Goal: Task Accomplishment & Management: Use online tool/utility

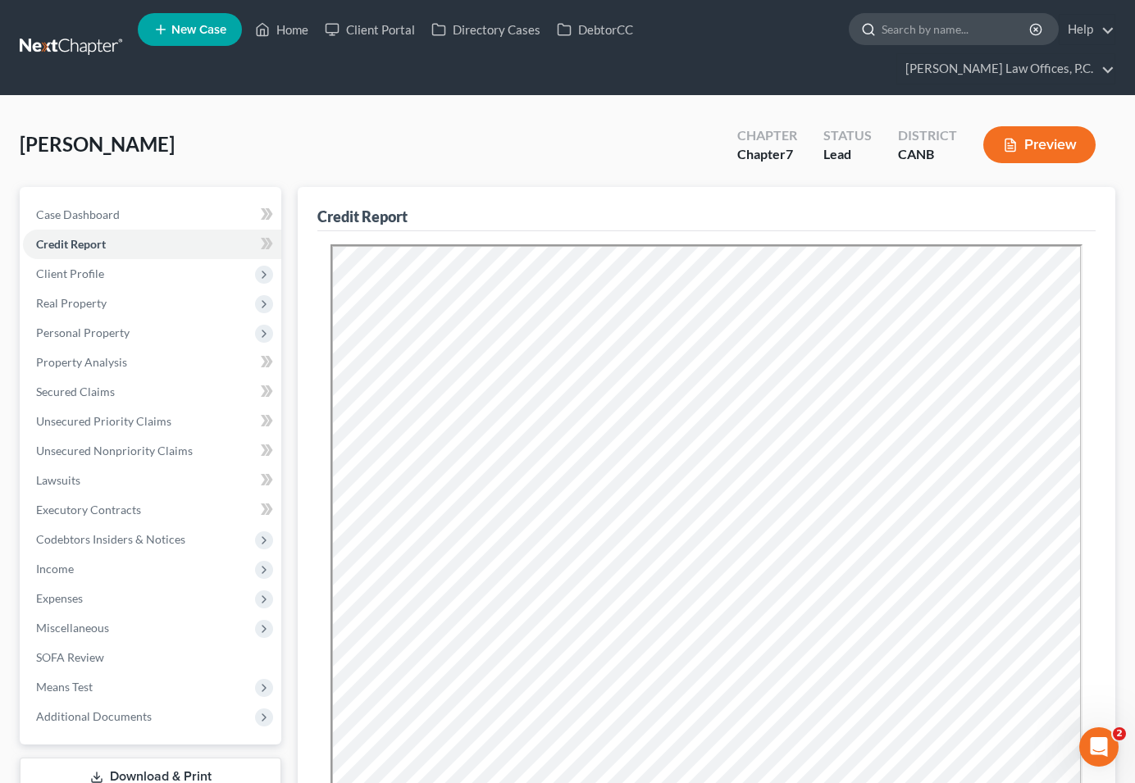
click at [882, 32] on input "search" at bounding box center [957, 29] width 150 height 30
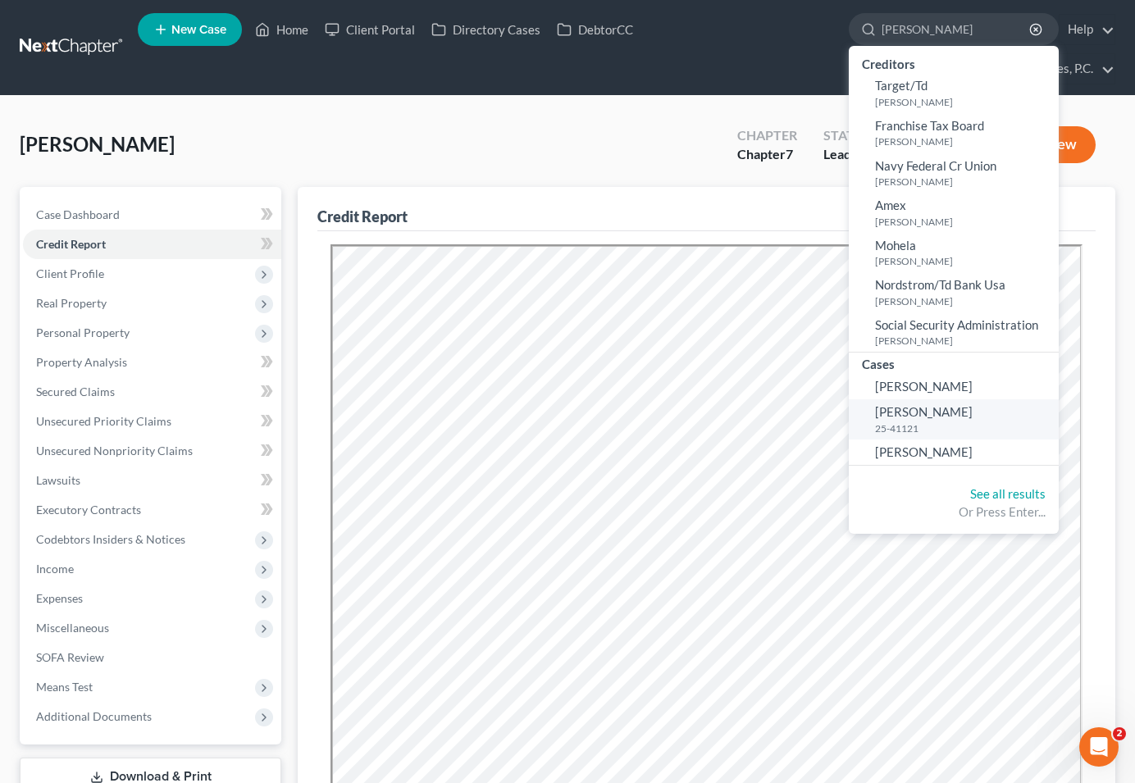
type input "[PERSON_NAME]"
click at [875, 417] on span "[PERSON_NAME]" at bounding box center [924, 411] width 98 height 15
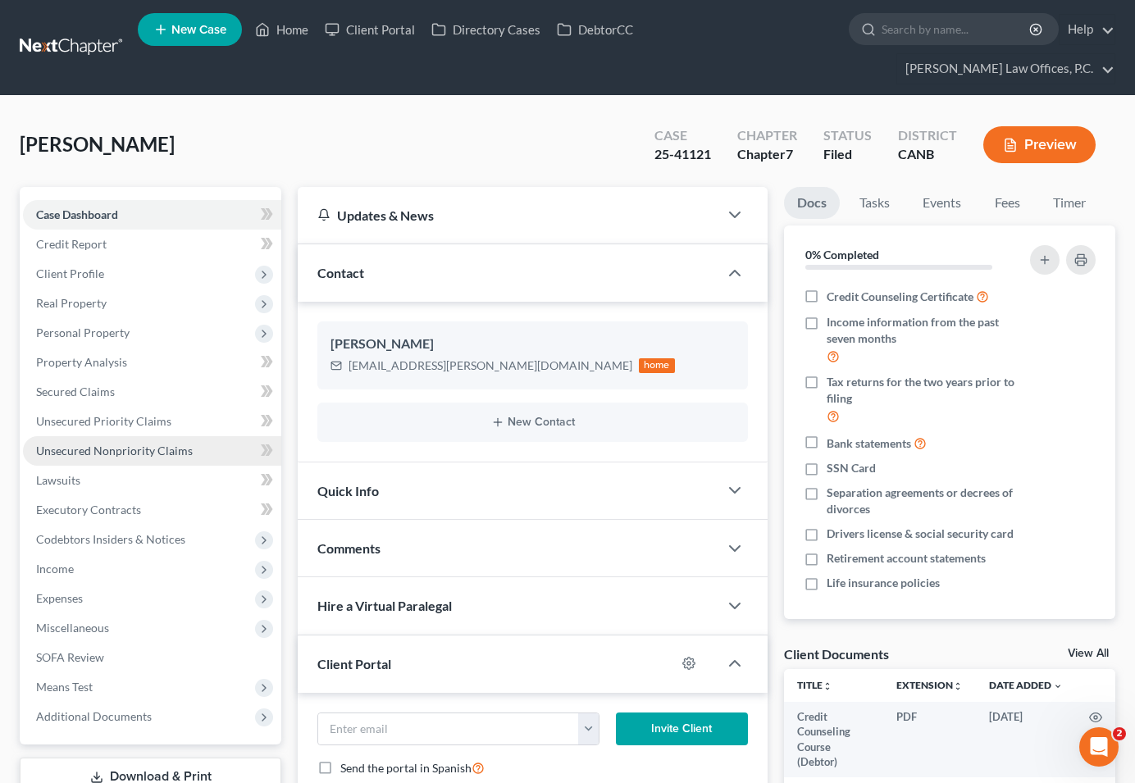
click at [204, 436] on link "Unsecured Nonpriority Claims" at bounding box center [152, 451] width 258 height 30
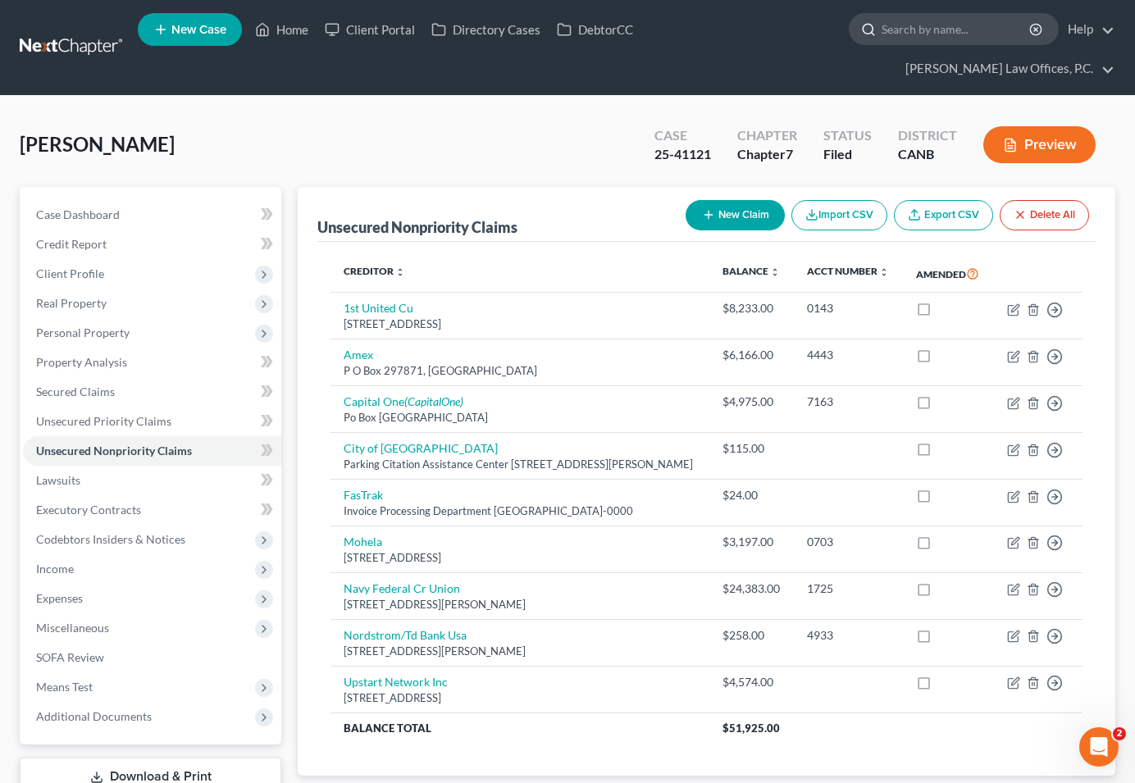
click at [882, 34] on input "search" at bounding box center [957, 29] width 150 height 30
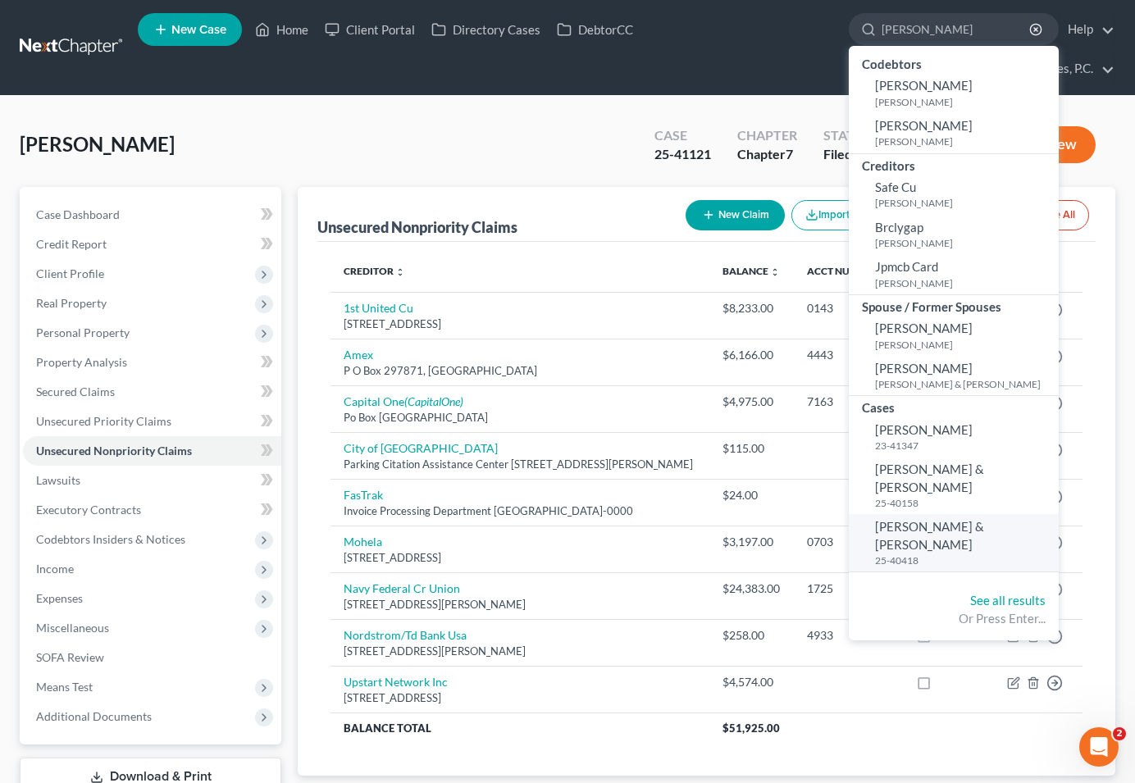
type input "[PERSON_NAME]"
click at [875, 519] on span "[PERSON_NAME] & [PERSON_NAME]" at bounding box center [929, 535] width 109 height 32
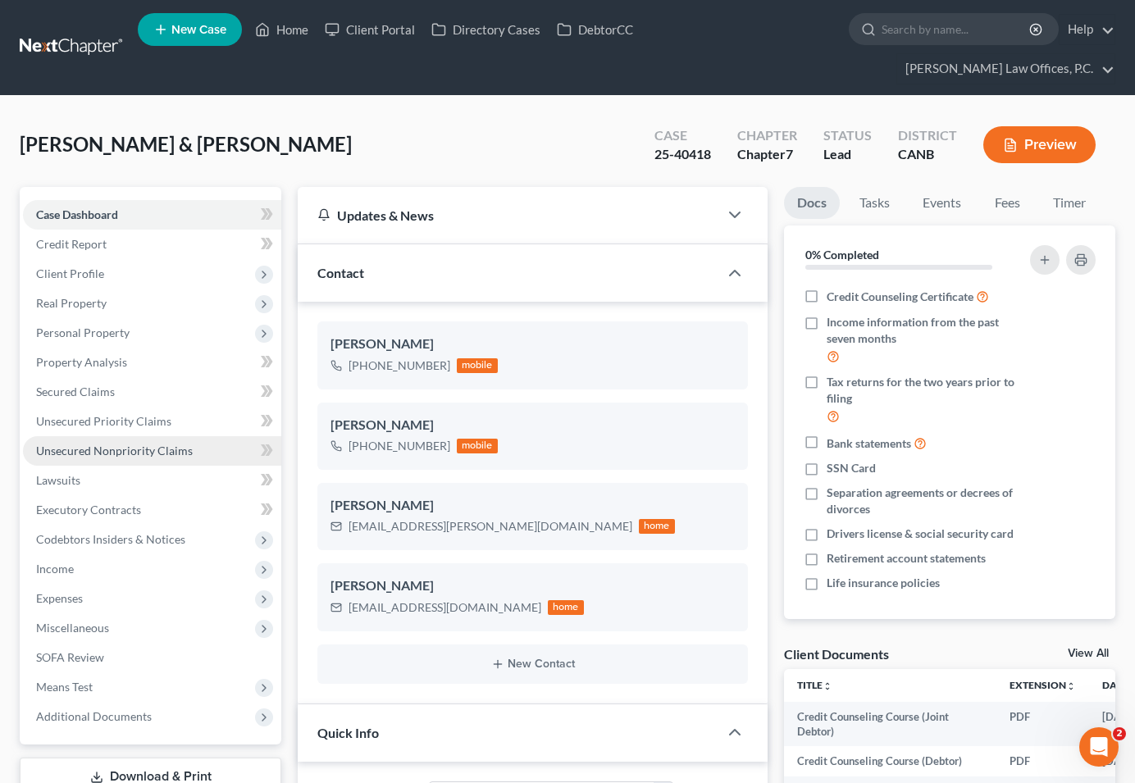
click at [168, 444] on span "Unsecured Nonpriority Claims" at bounding box center [114, 451] width 157 height 14
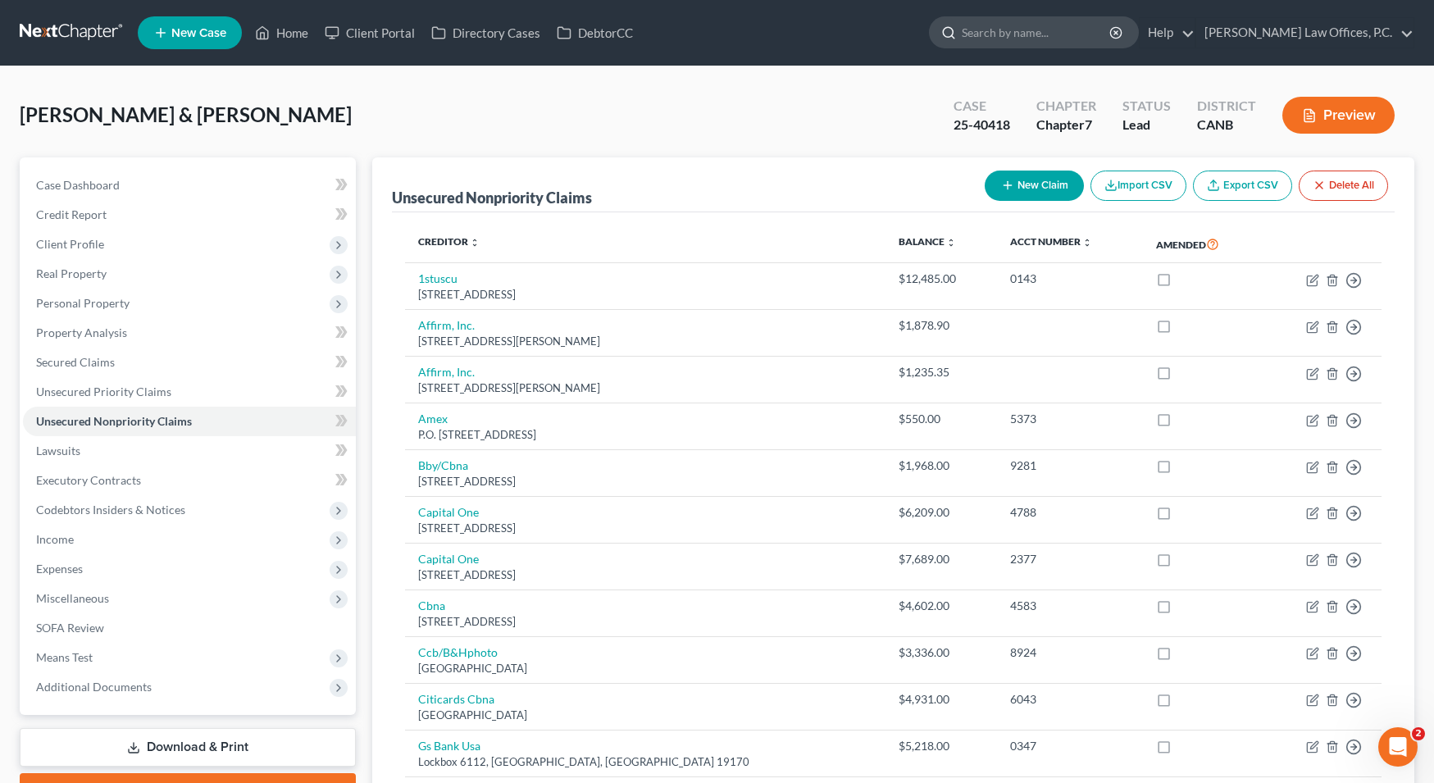
click at [1087, 34] on input "search" at bounding box center [1037, 32] width 150 height 30
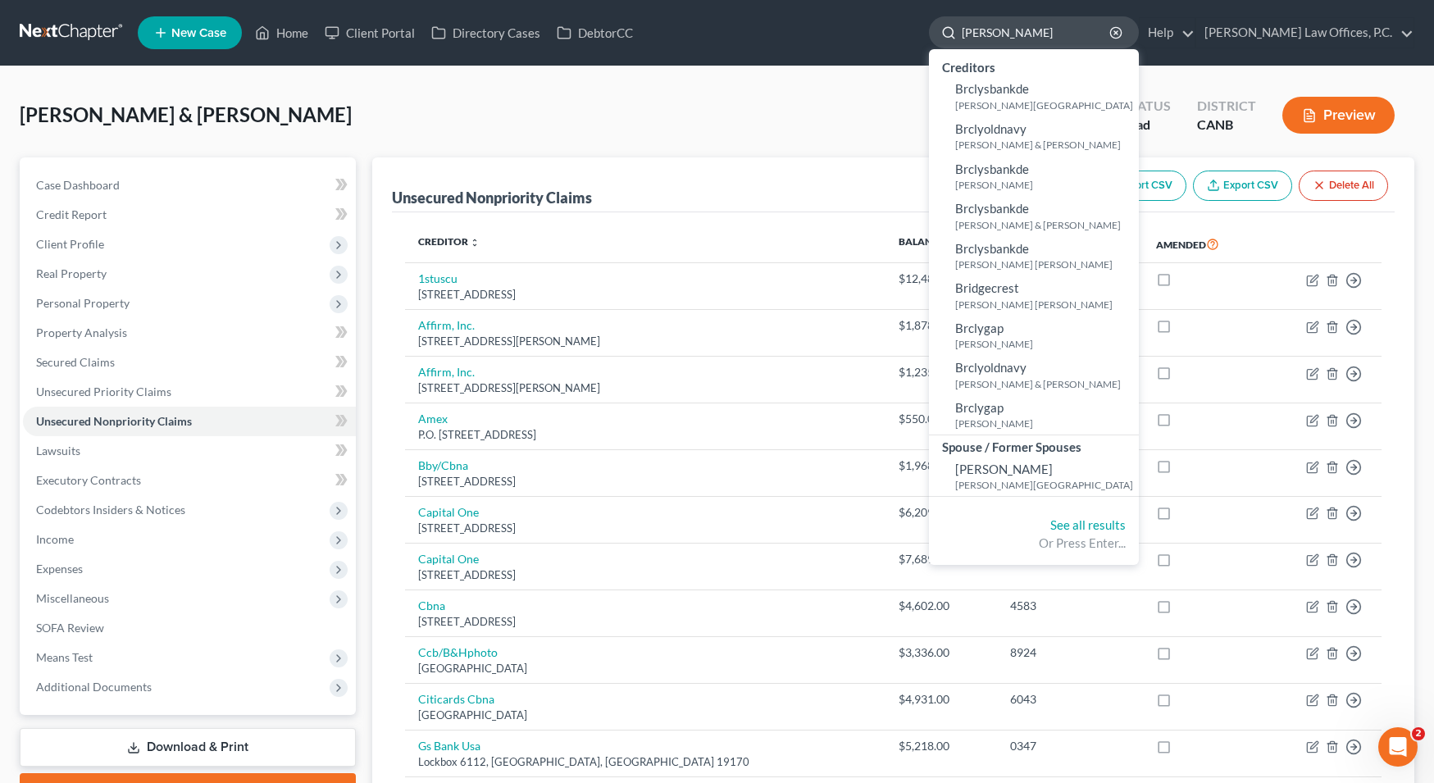
type input "[PERSON_NAME]"
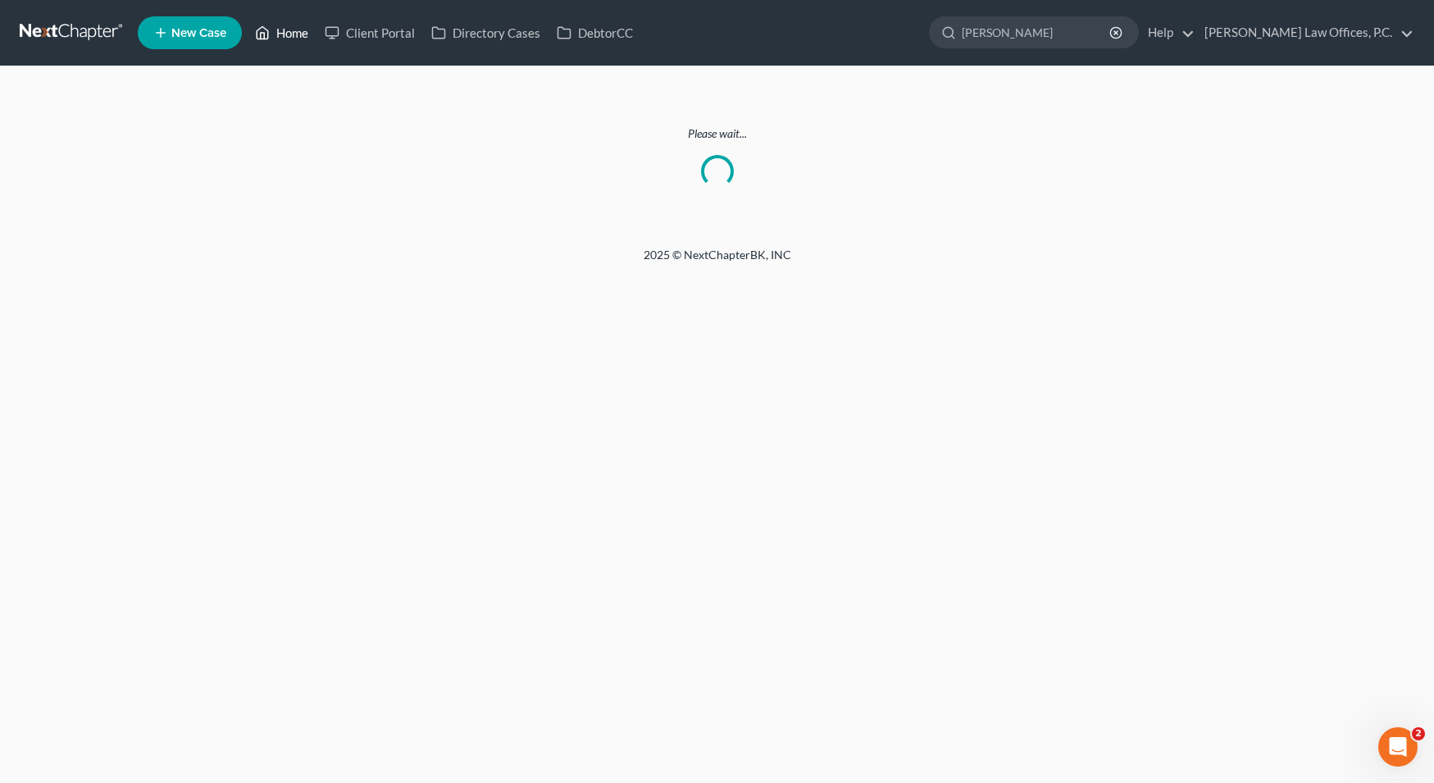
click at [280, 31] on link "Home" at bounding box center [282, 33] width 70 height 30
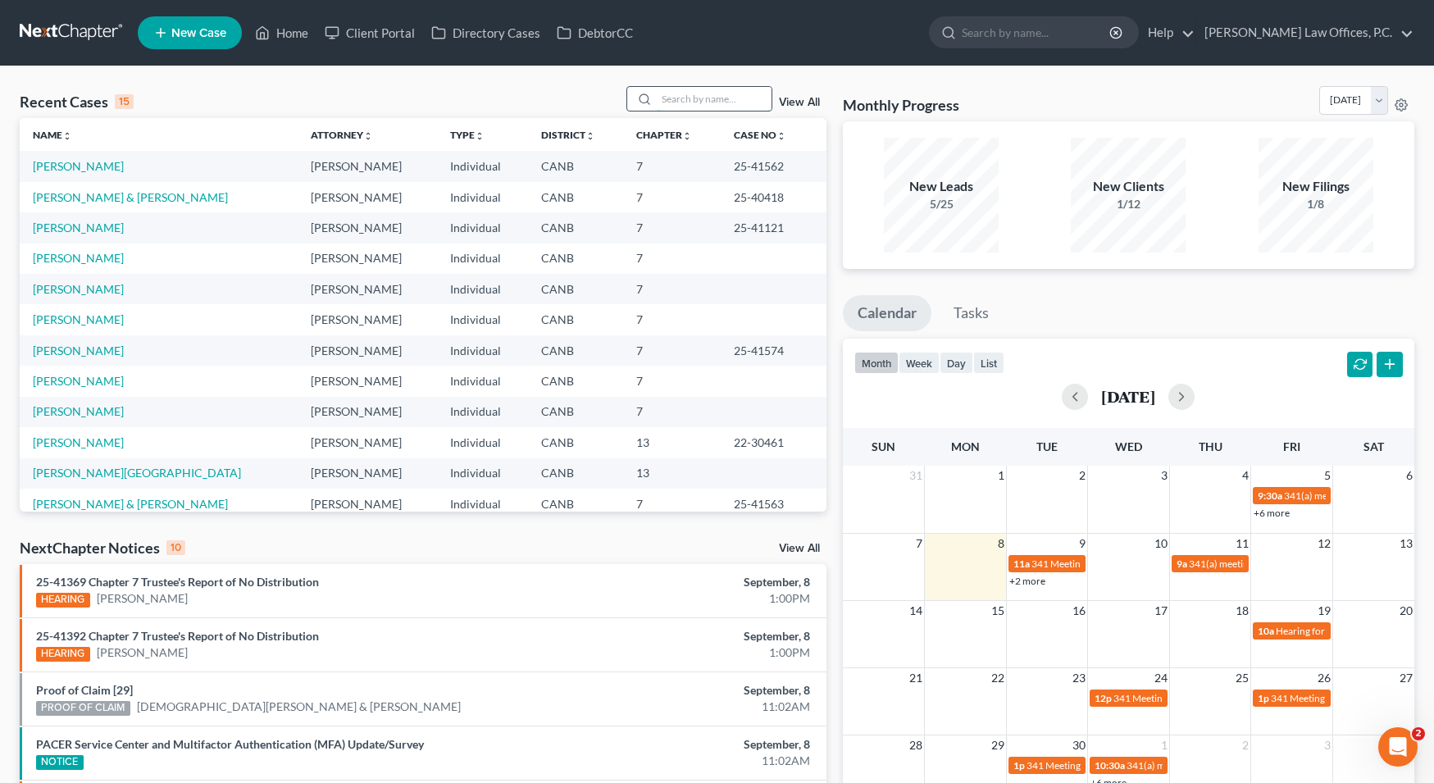
click at [672, 105] on input "search" at bounding box center [714, 99] width 115 height 24
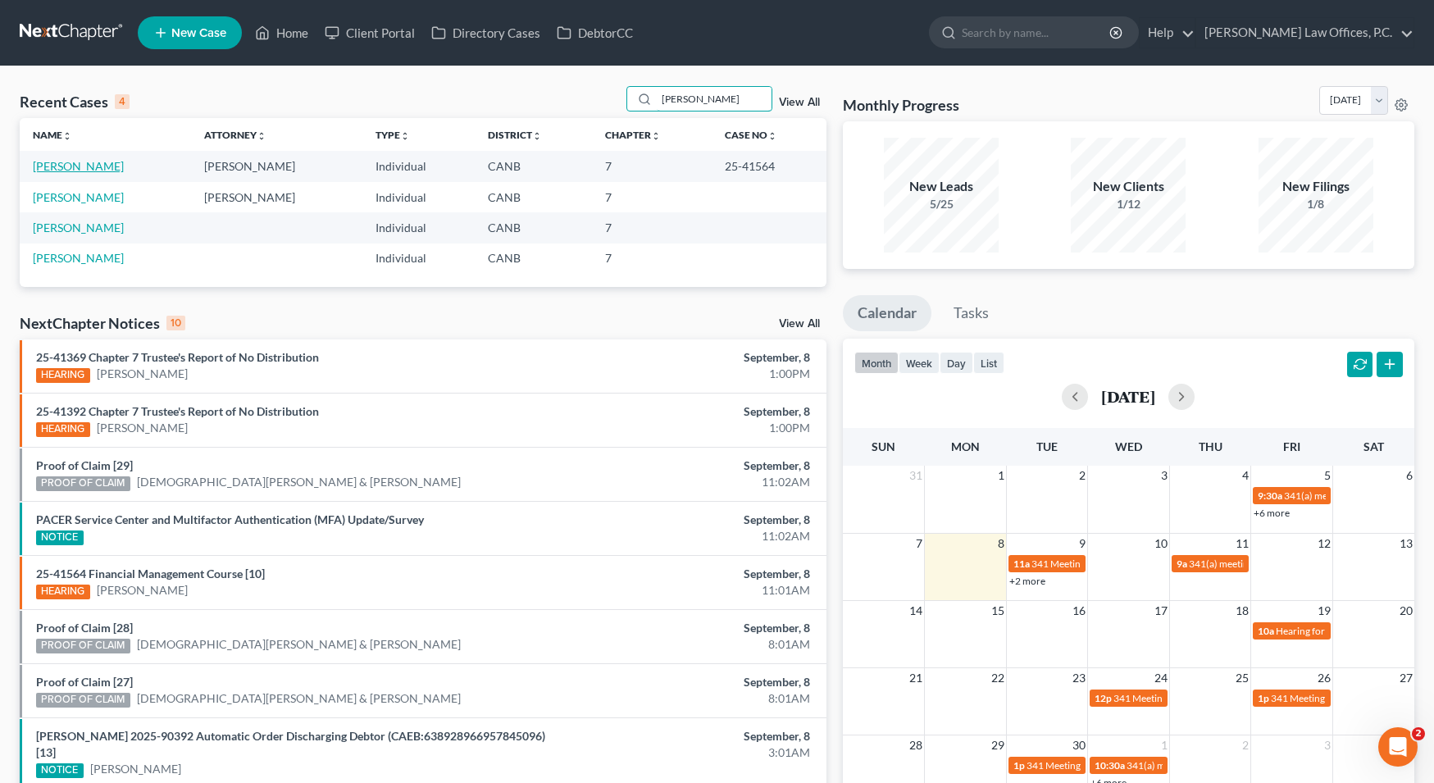
type input "[PERSON_NAME]"
click at [92, 162] on link "[PERSON_NAME]" at bounding box center [78, 166] width 91 height 14
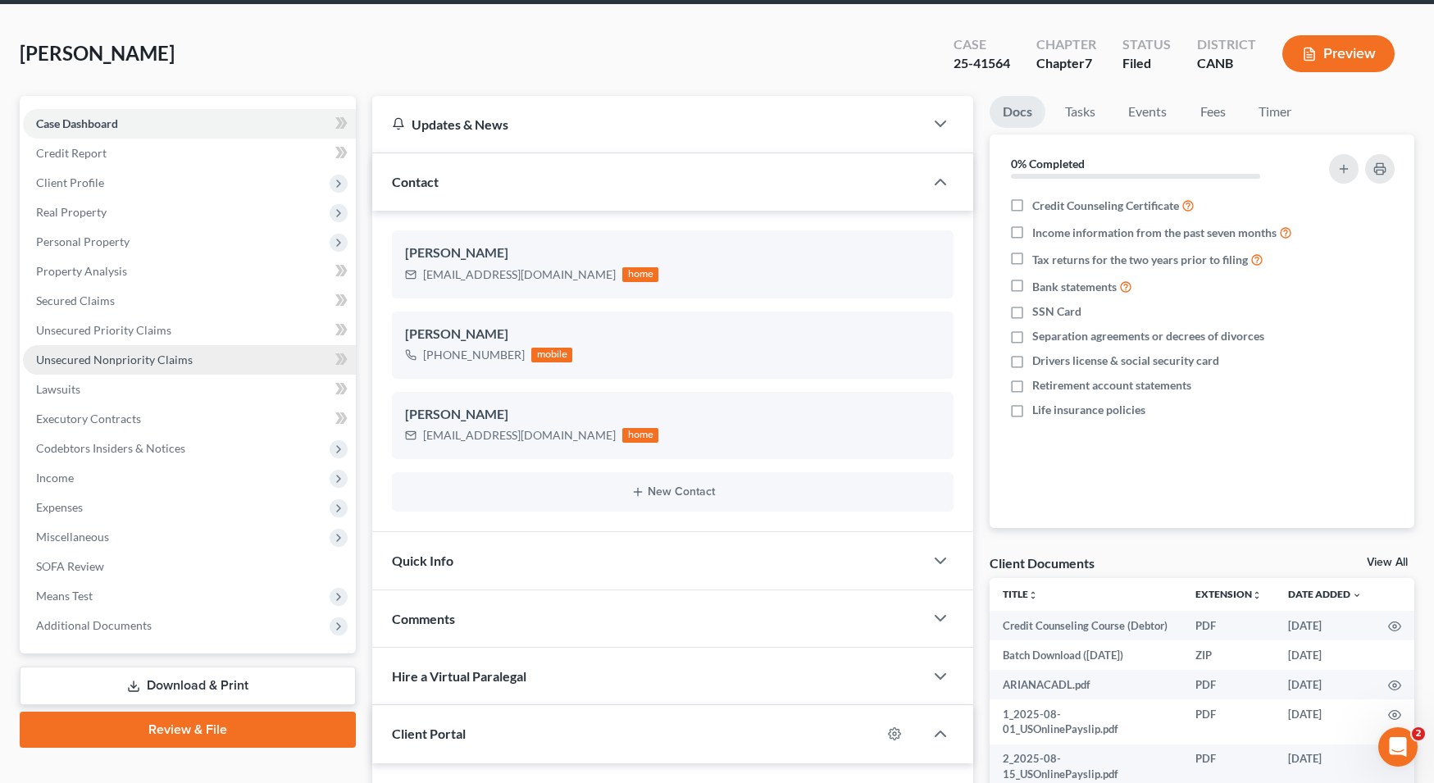
scroll to position [71, 0]
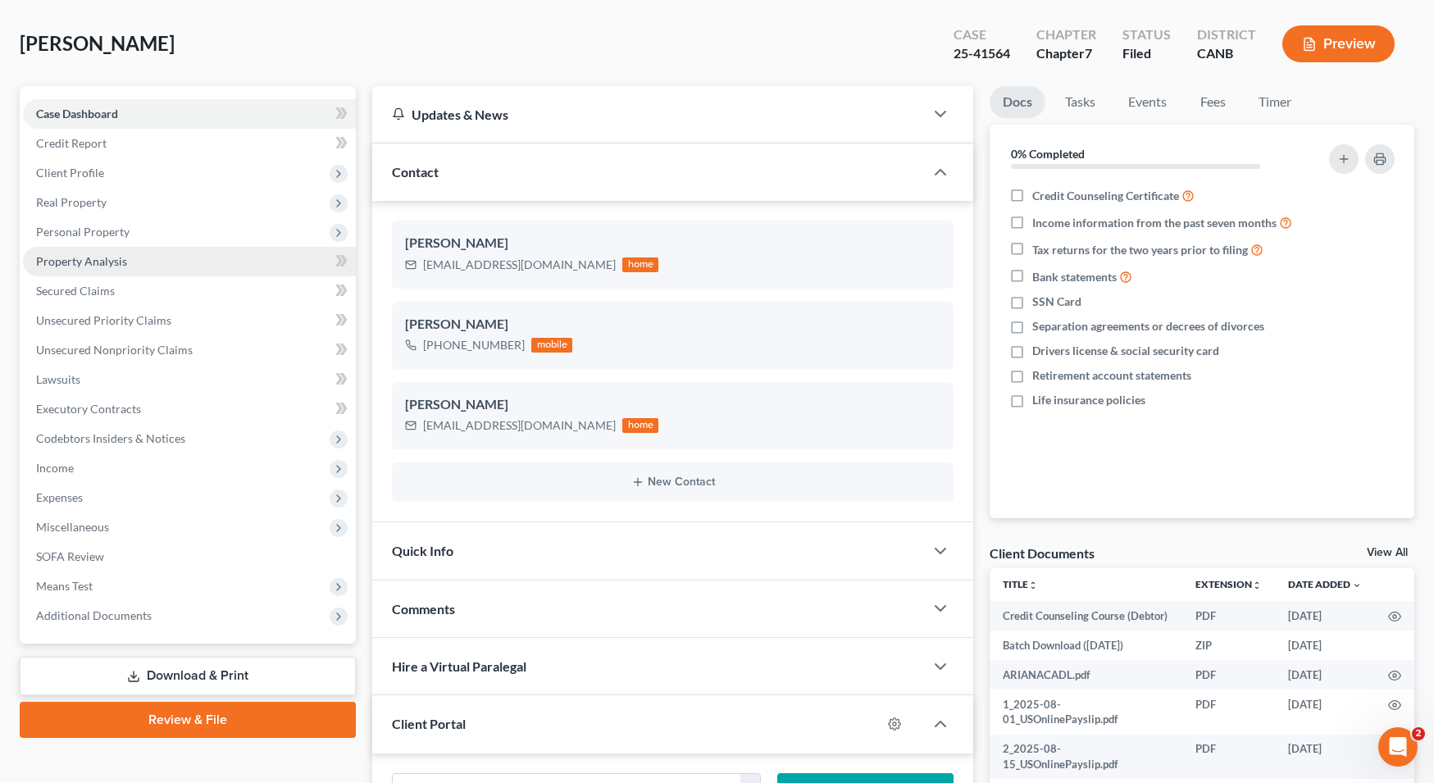
click at [130, 257] on link "Property Analysis" at bounding box center [189, 262] width 333 height 30
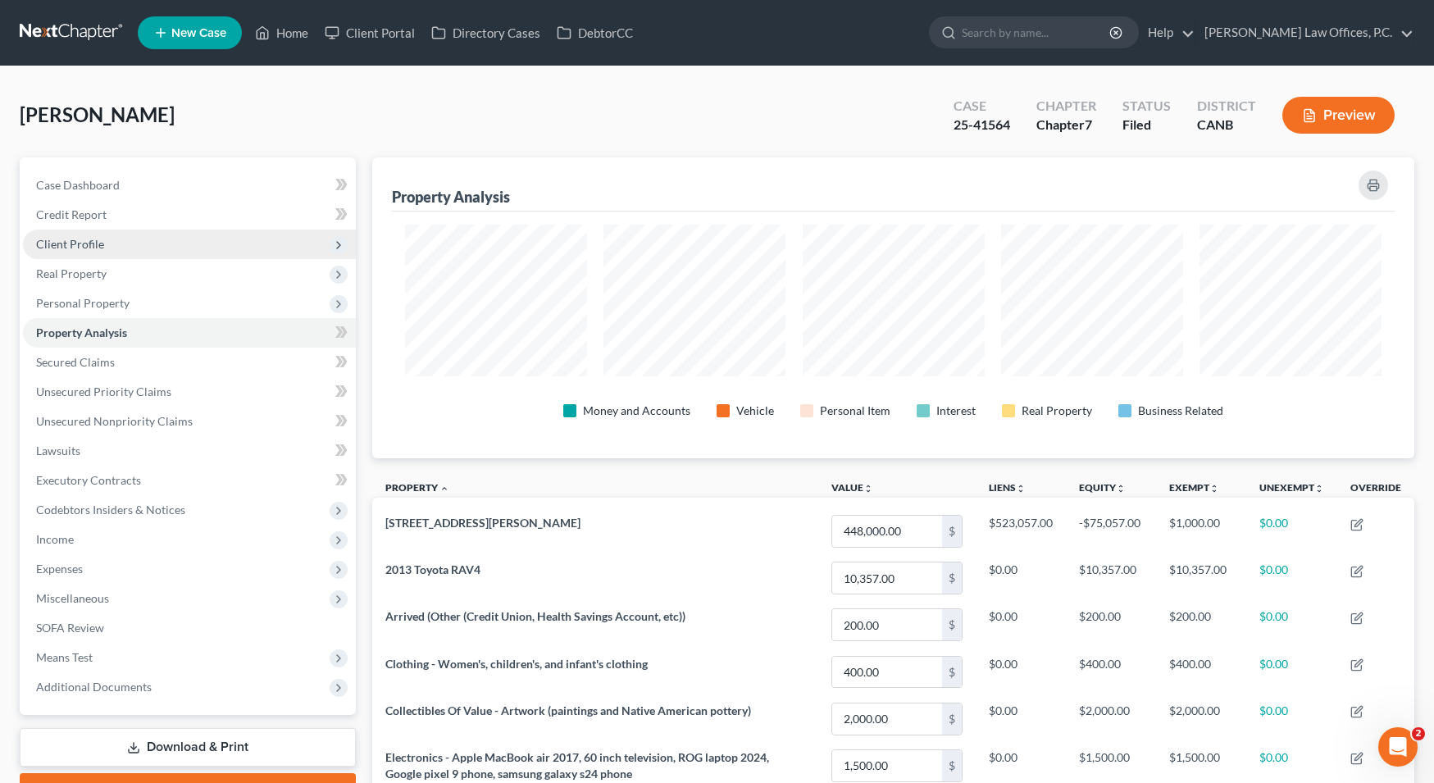
click at [213, 247] on span "Client Profile" at bounding box center [189, 245] width 333 height 30
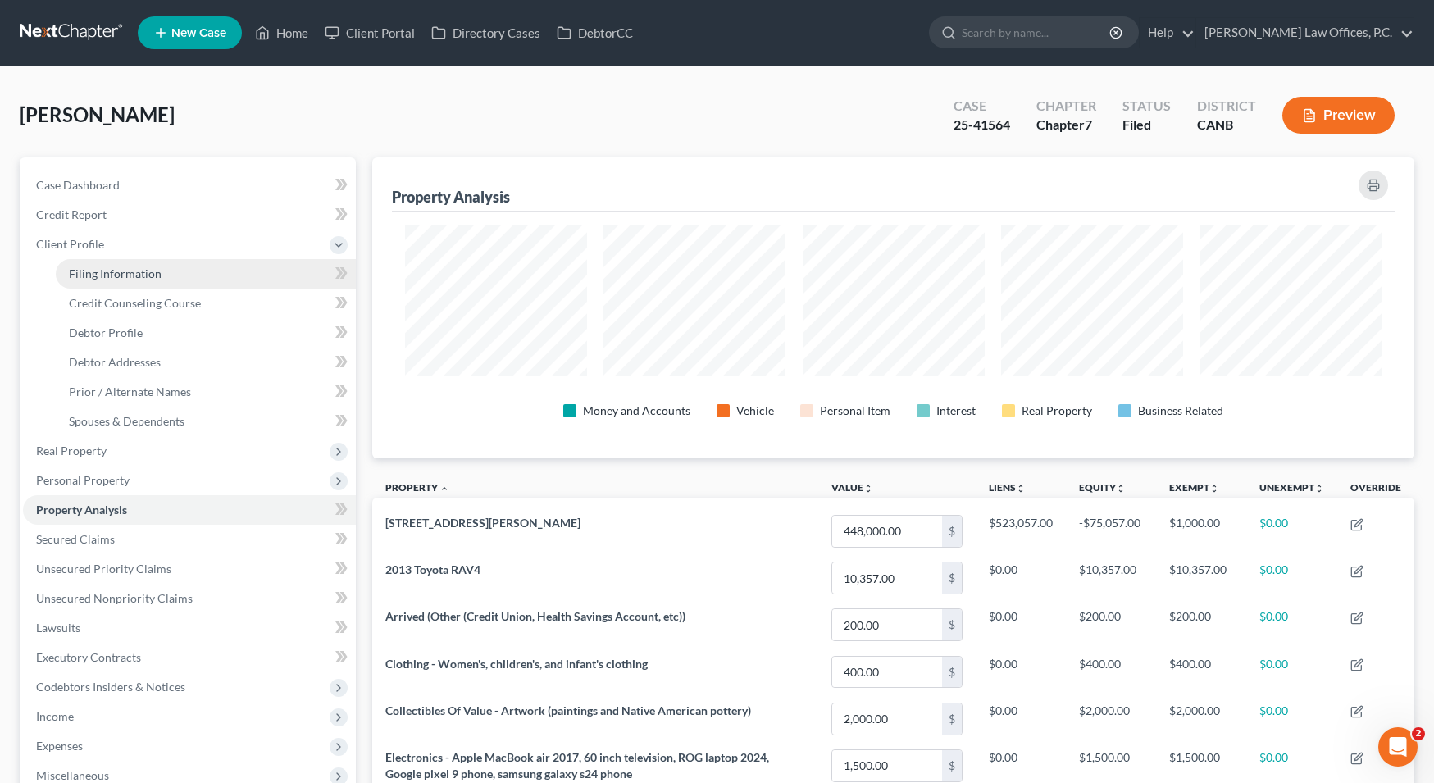
click at [176, 273] on link "Filing Information" at bounding box center [206, 274] width 300 height 30
select select "1"
select select "0"
select select "9"
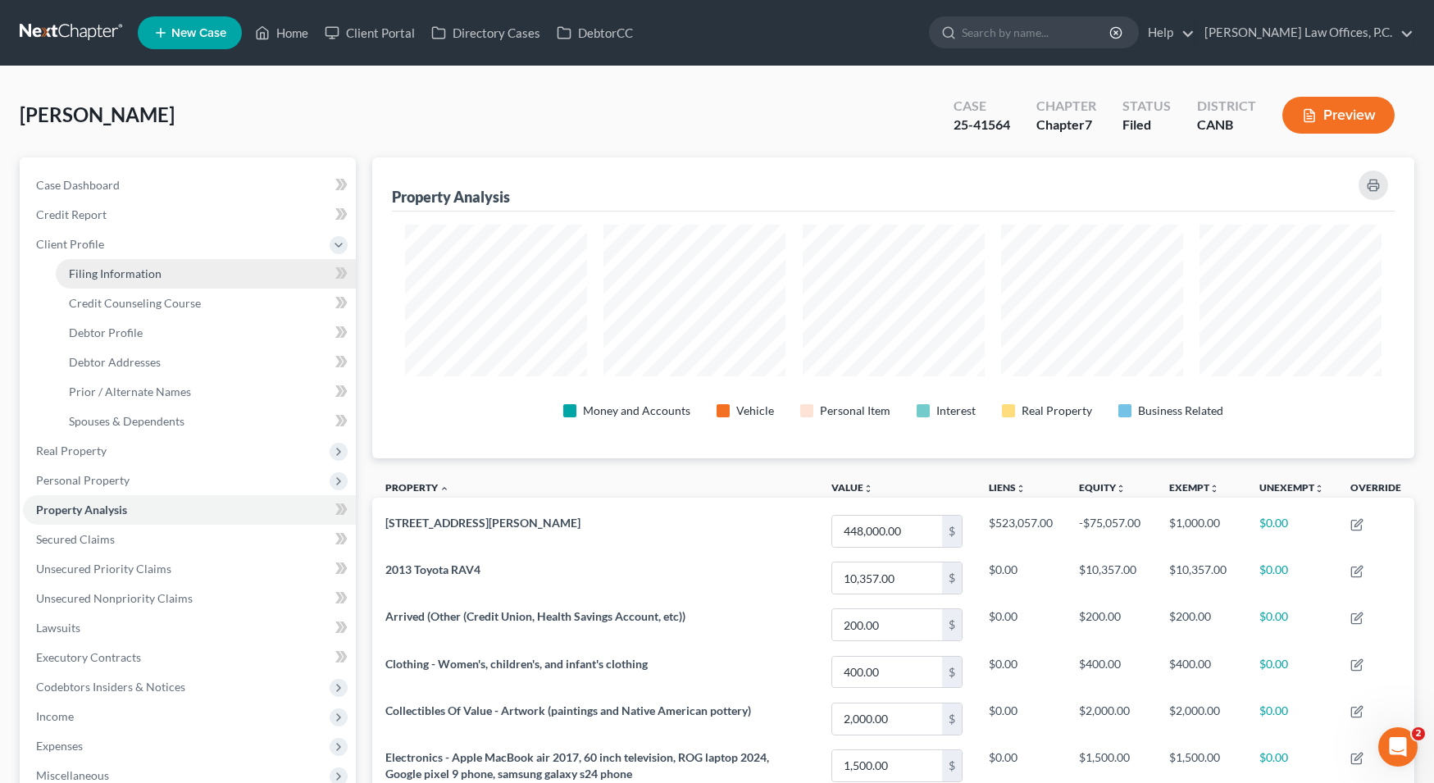
select select "0"
select select "4"
select select "0"
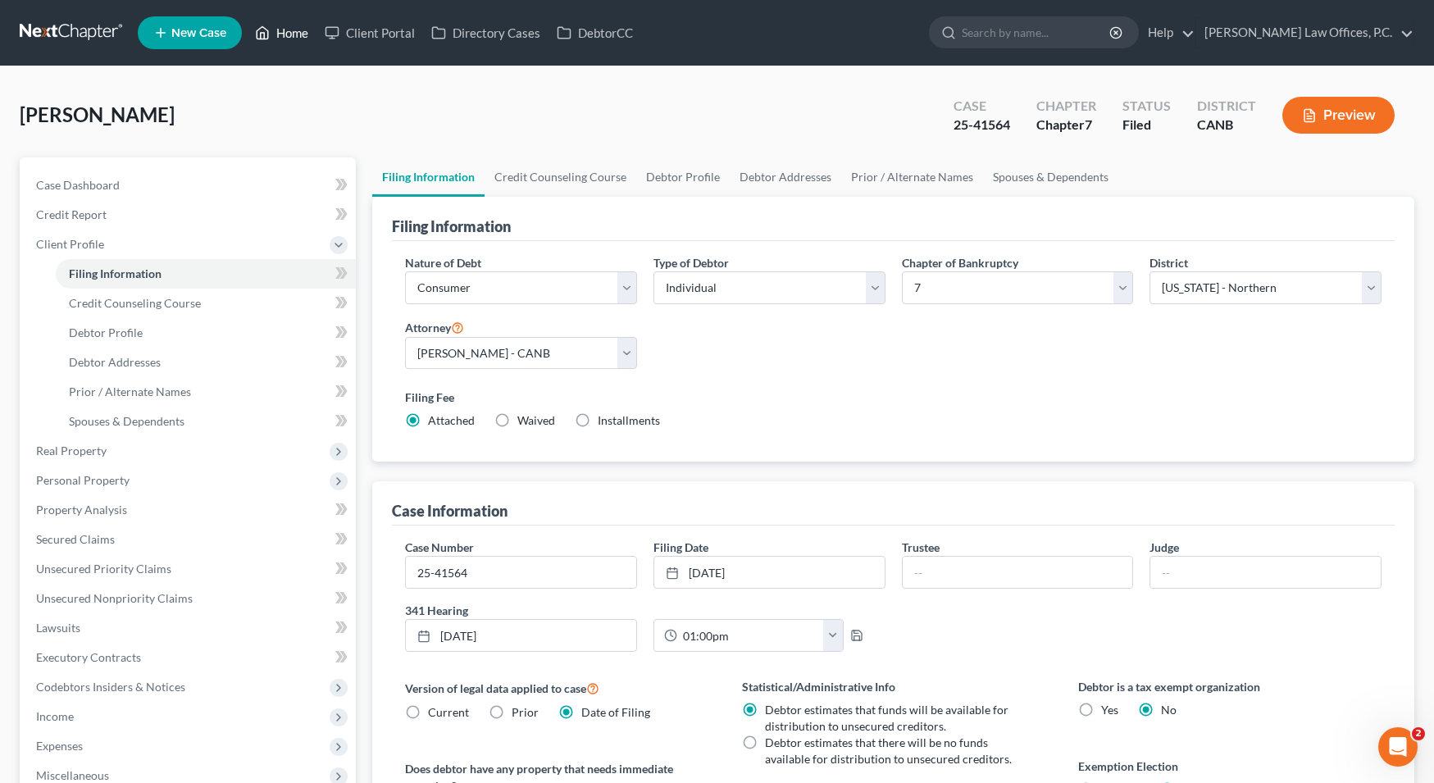
click at [294, 25] on link "Home" at bounding box center [282, 33] width 70 height 30
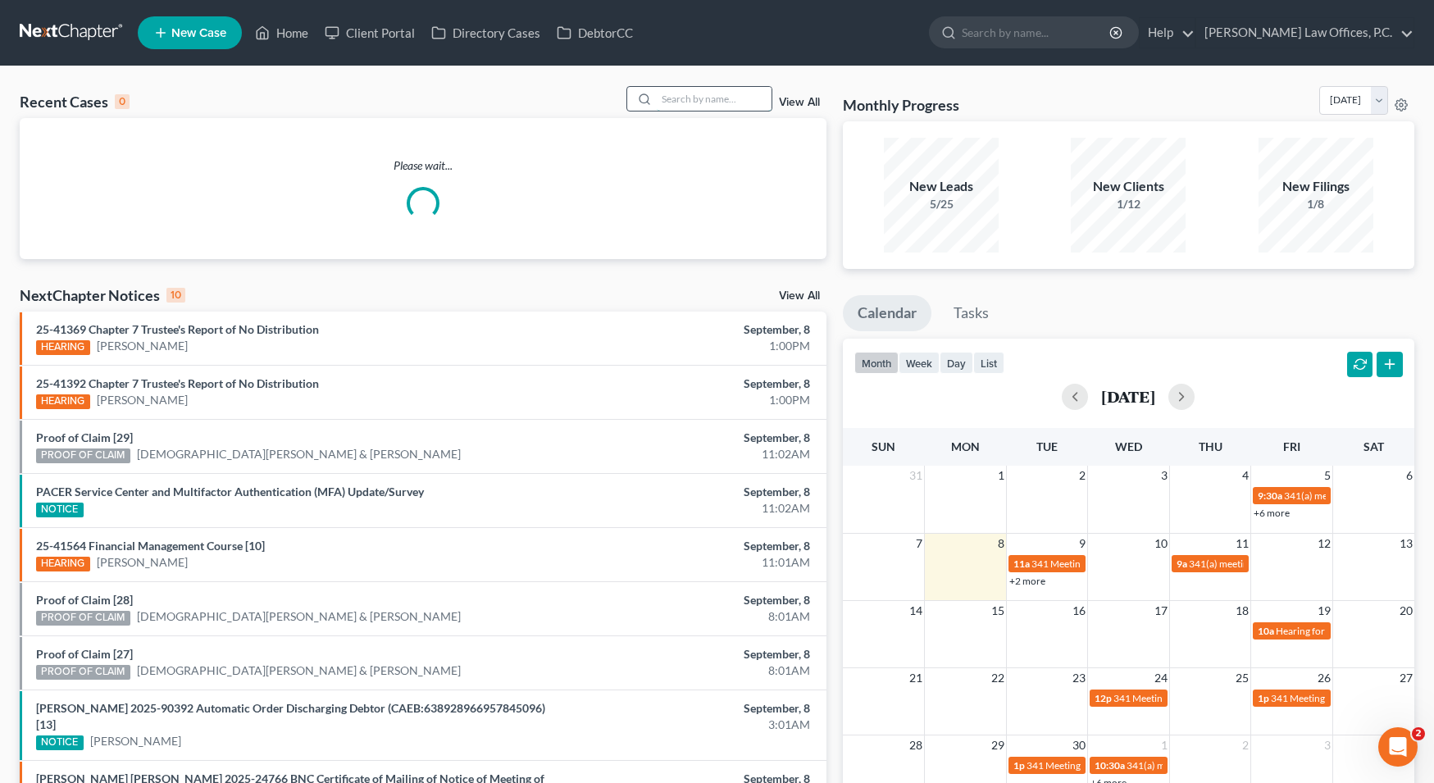
click at [689, 110] on input "search" at bounding box center [714, 99] width 115 height 24
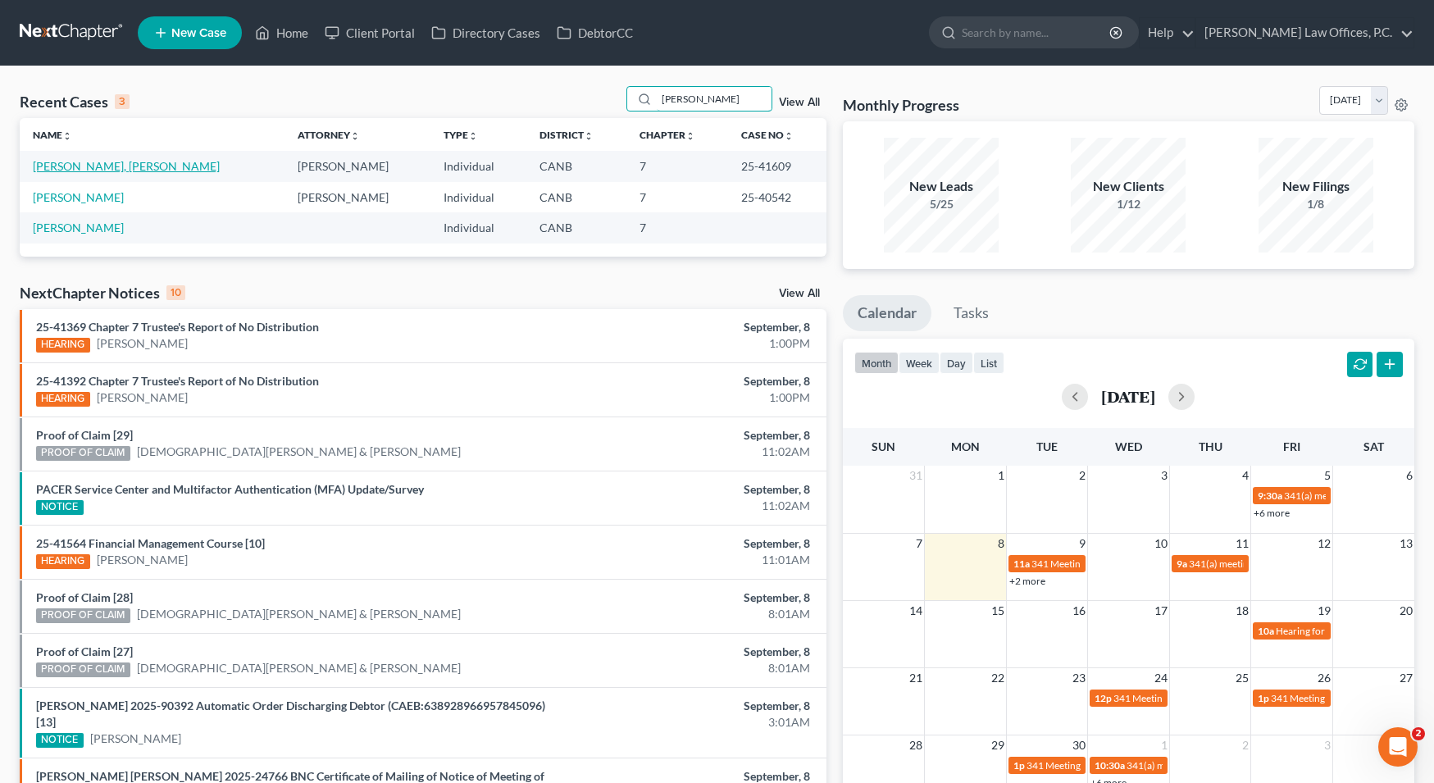
type input "[PERSON_NAME]"
click at [106, 166] on link "[PERSON_NAME], [PERSON_NAME]" at bounding box center [126, 166] width 187 height 14
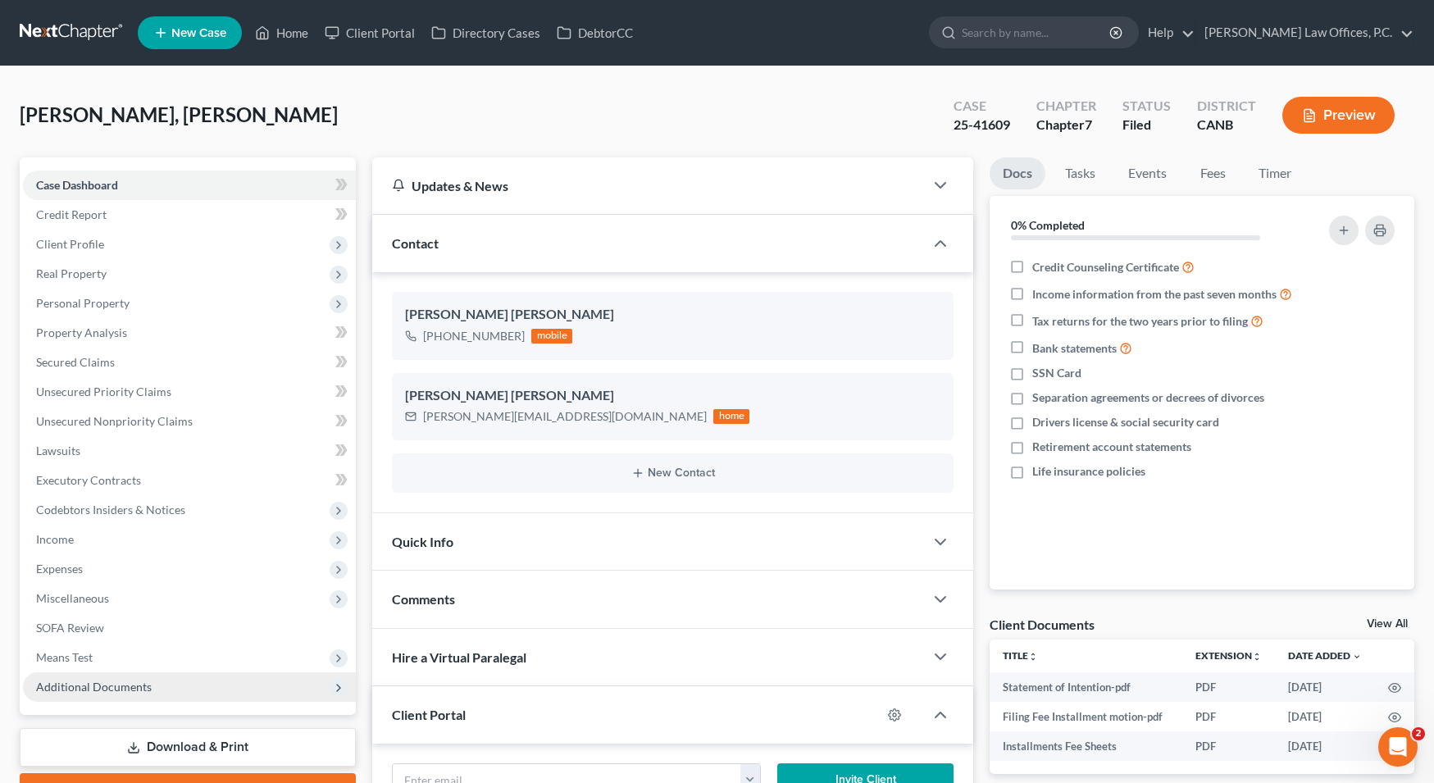
click at [138, 689] on span "Additional Documents" at bounding box center [94, 687] width 116 height 14
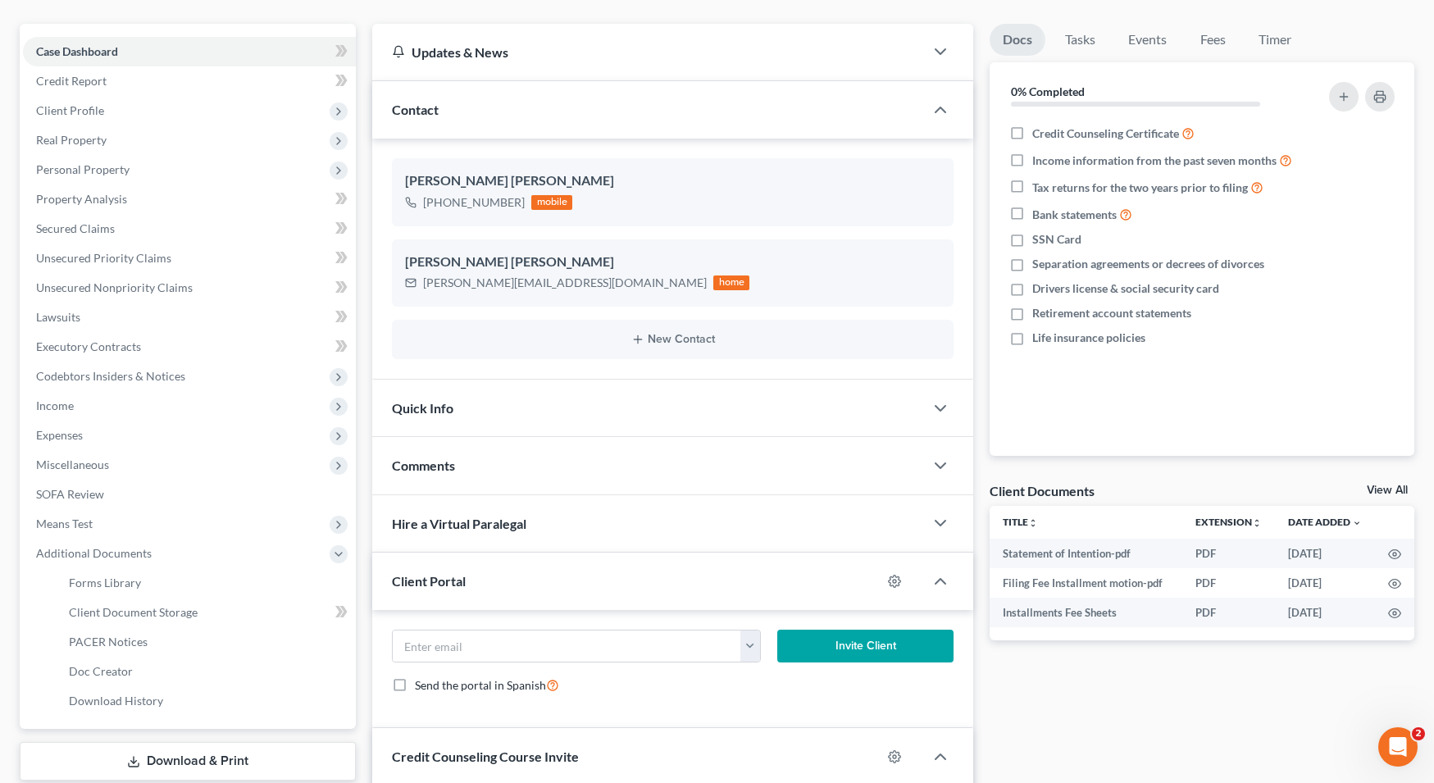
scroll to position [175, 0]
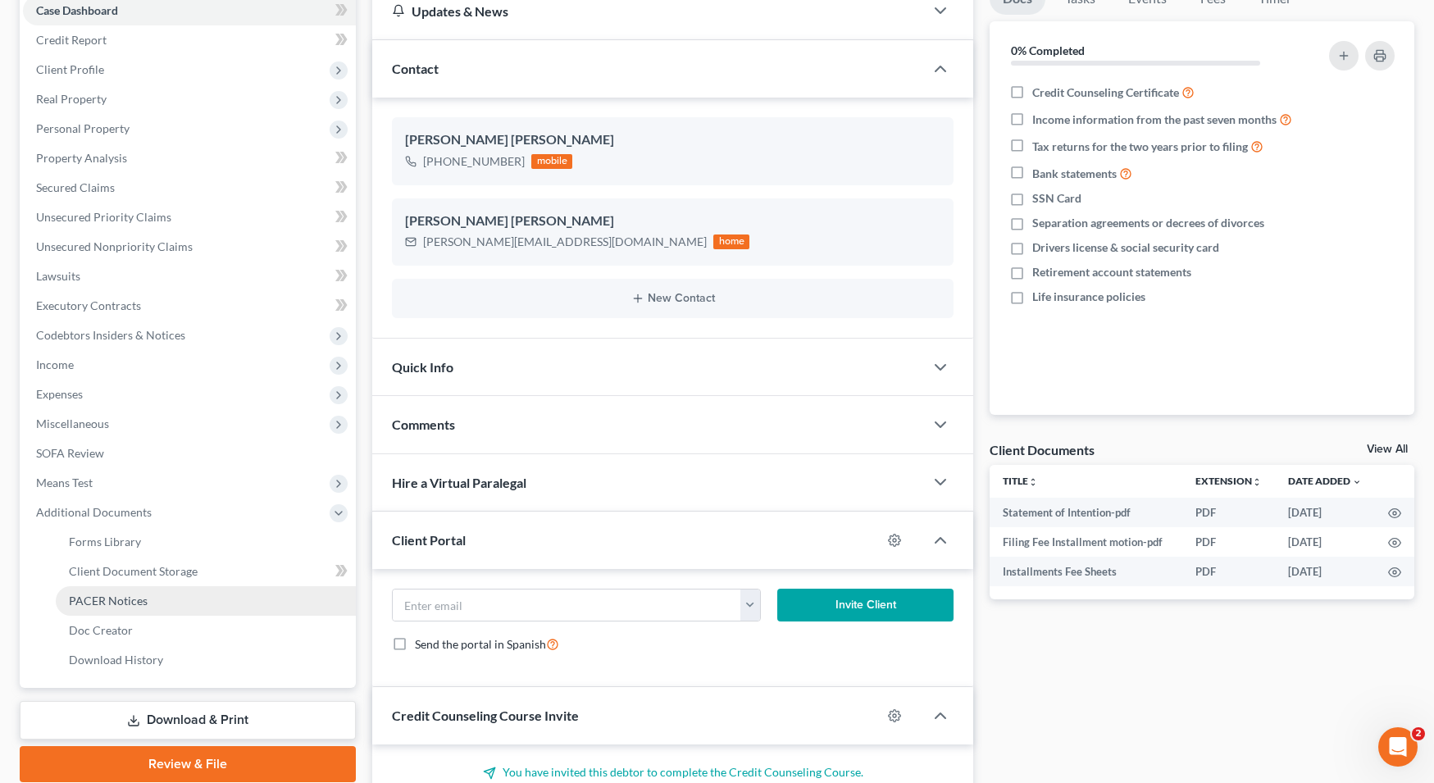
click at [166, 593] on link "PACER Notices" at bounding box center [206, 601] width 300 height 30
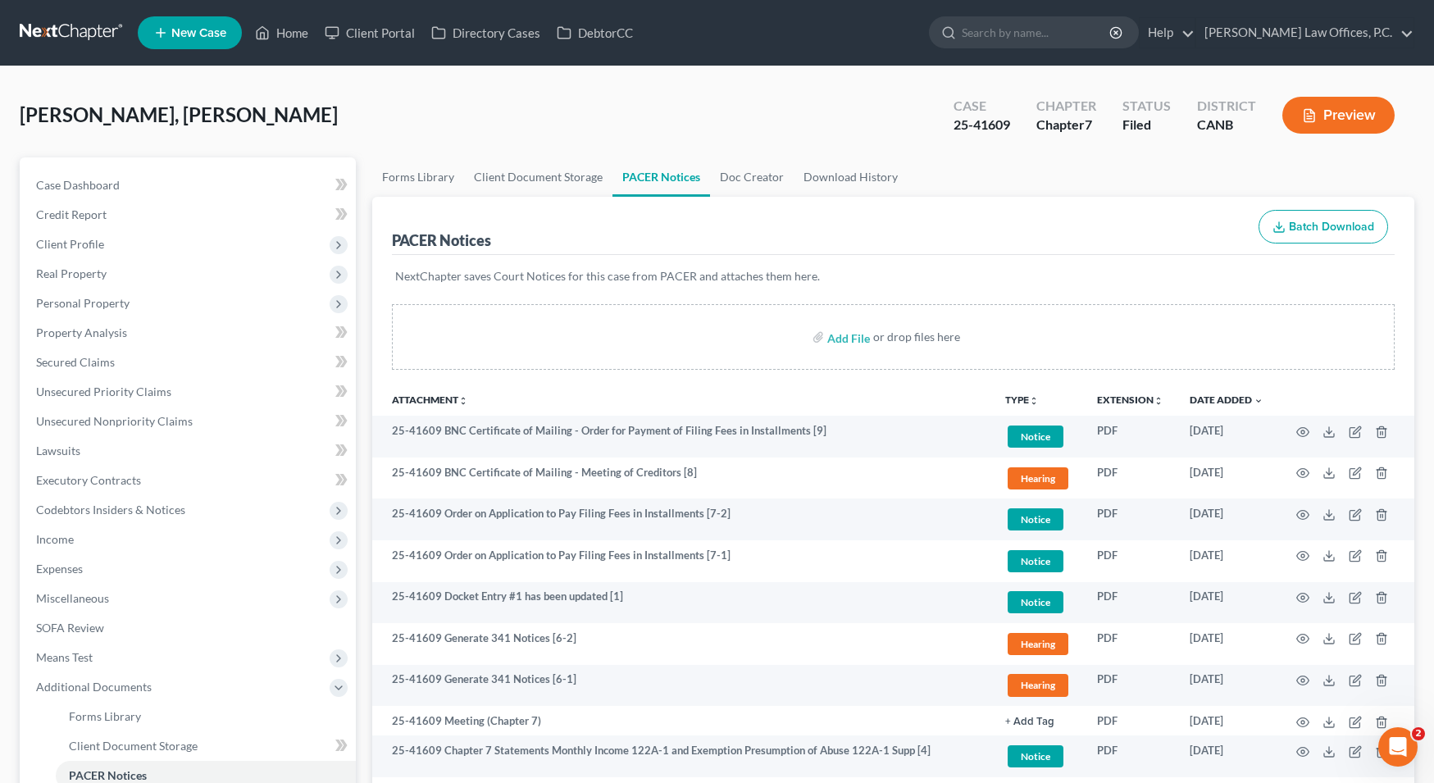
scroll to position [30, 0]
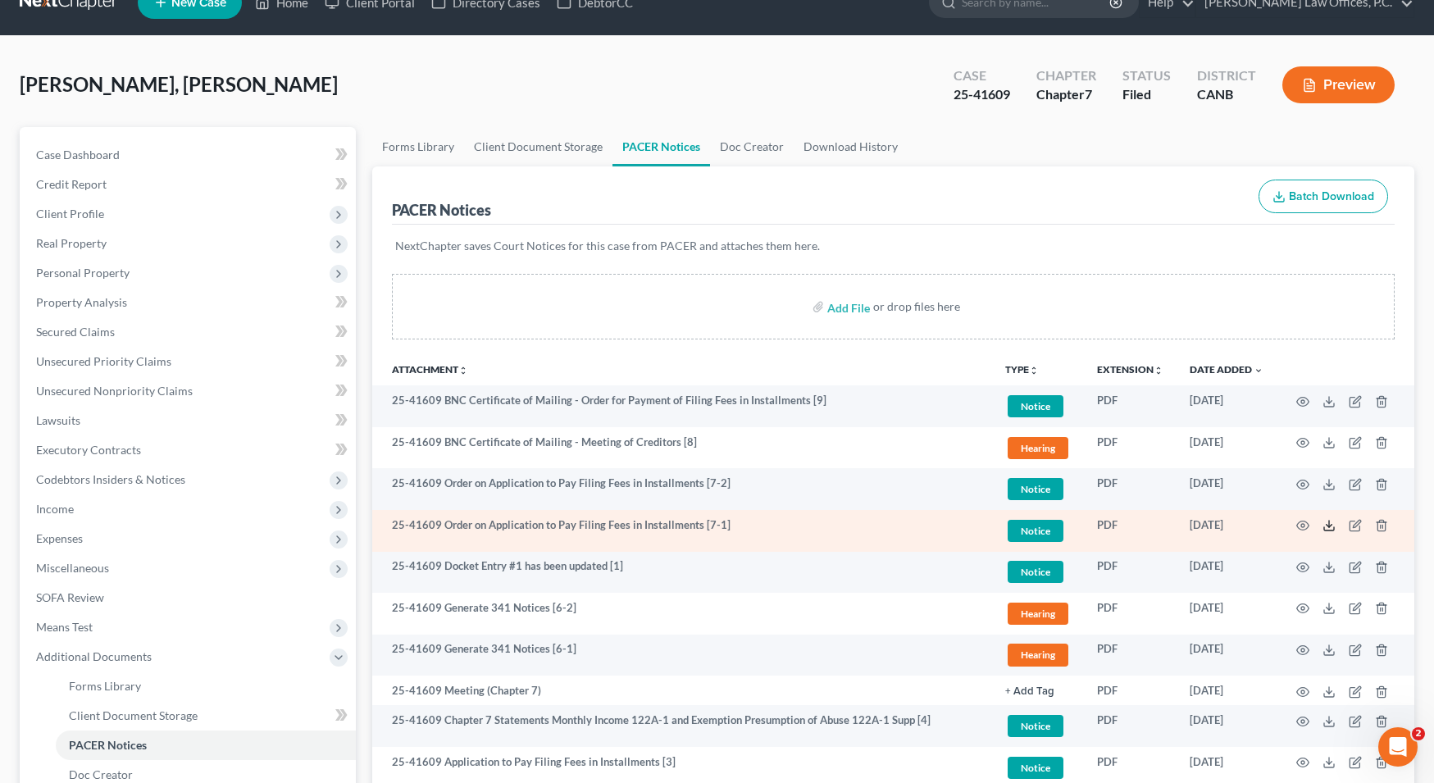
click at [1134, 524] on icon at bounding box center [1329, 525] width 13 height 13
